Goal: Navigation & Orientation: Find specific page/section

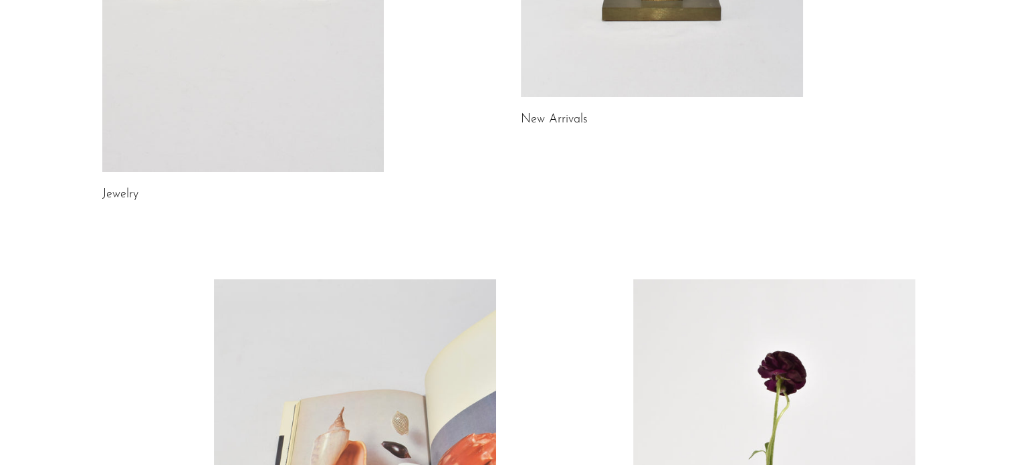
scroll to position [835, 0]
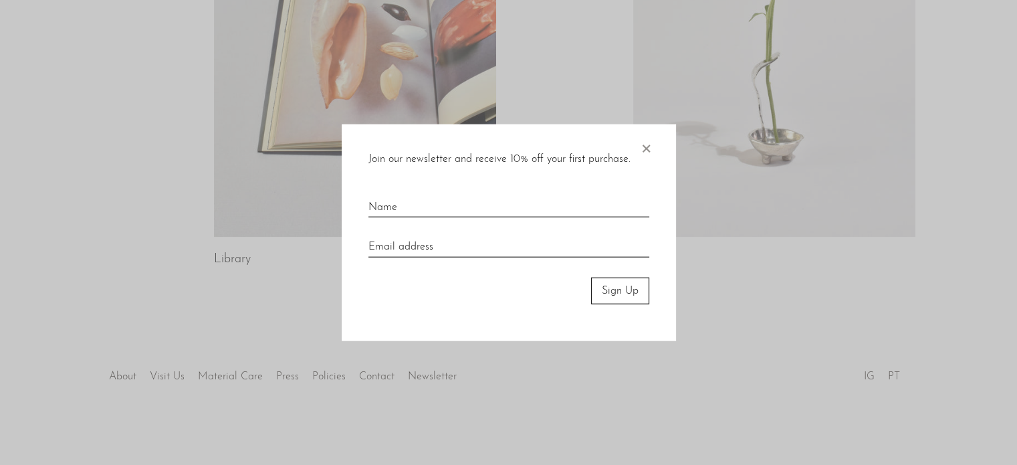
click at [648, 149] on span "×" at bounding box center [645, 145] width 13 height 43
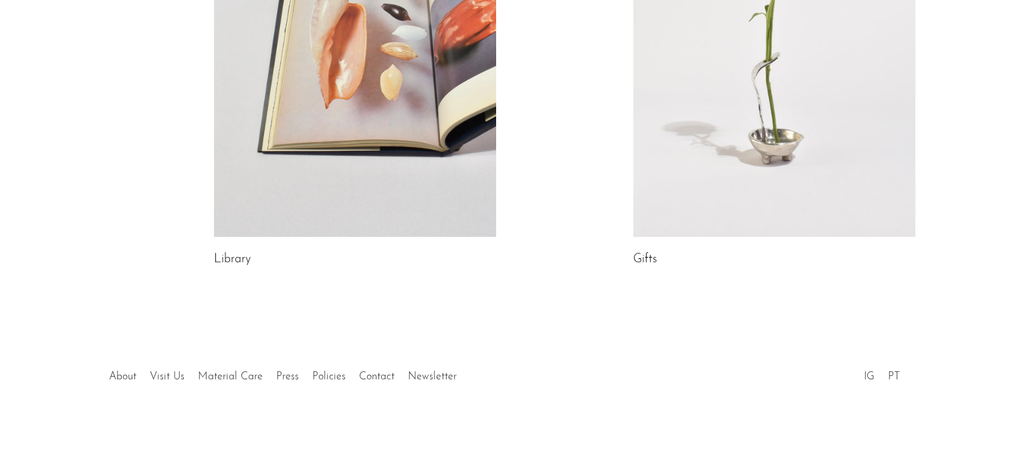
click at [286, 163] on link at bounding box center [355, 39] width 282 height 395
click at [174, 377] on link "Visit Us" at bounding box center [167, 376] width 35 height 11
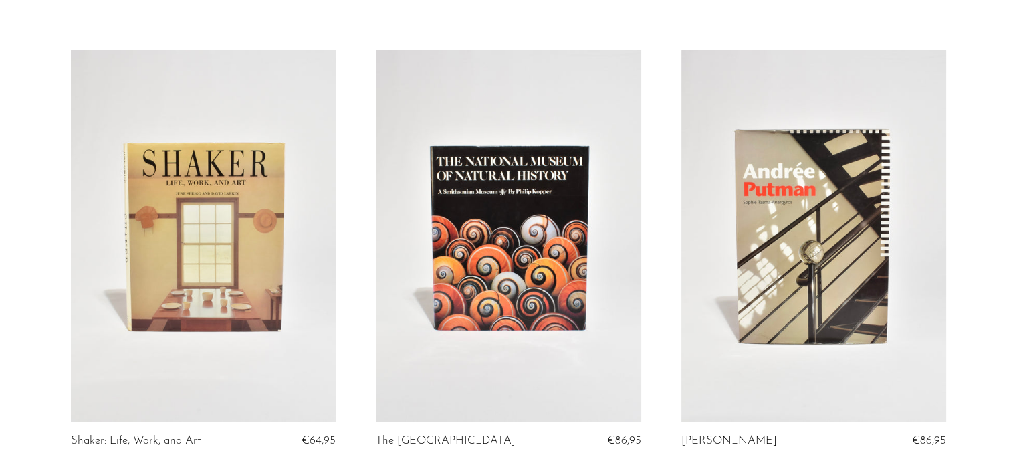
scroll to position [267, 0]
